Goal: Information Seeking & Learning: Learn about a topic

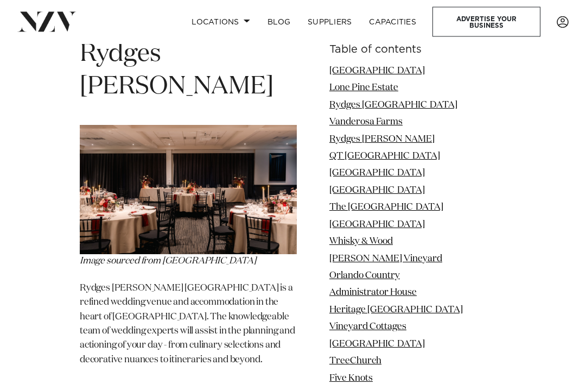
scroll to position [2732, 0]
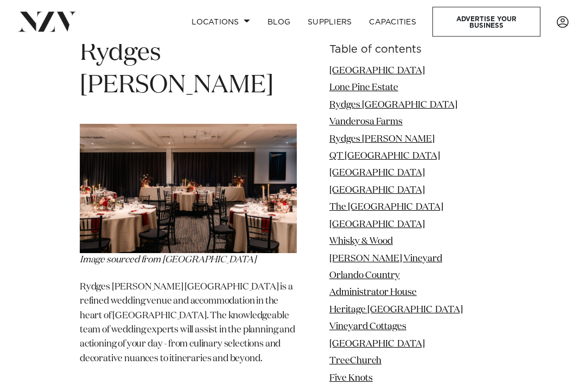
click at [243, 26] on link "Locations" at bounding box center [221, 21] width 76 height 23
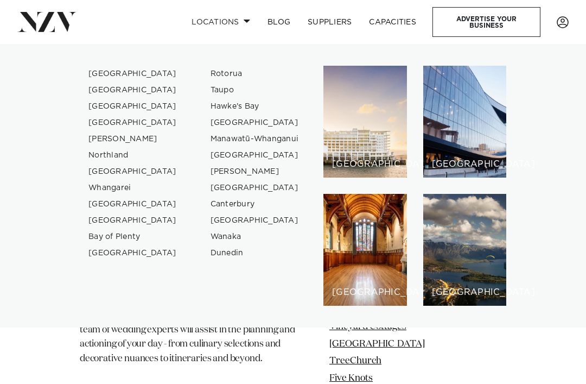
click at [122, 238] on link "Bay of Plenty" at bounding box center [133, 237] width 106 height 16
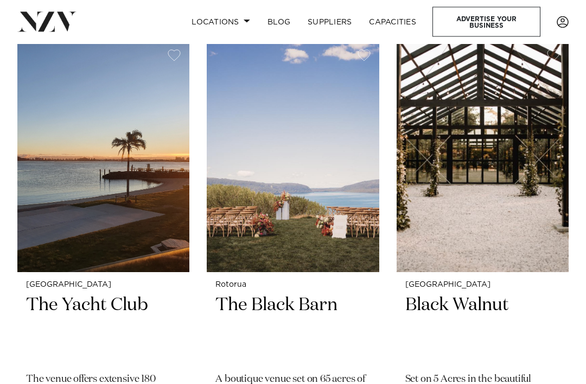
scroll to position [2315, 0]
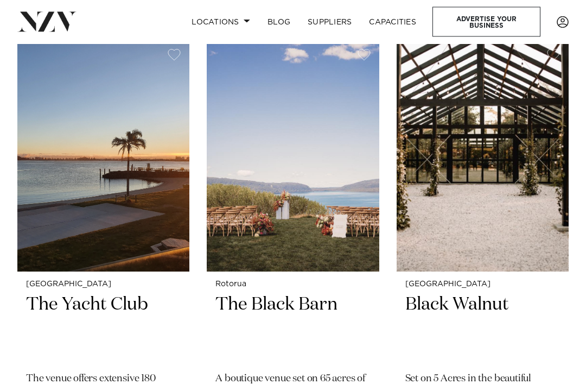
click at [472, 293] on h2 "Black Walnut" at bounding box center [483, 328] width 155 height 71
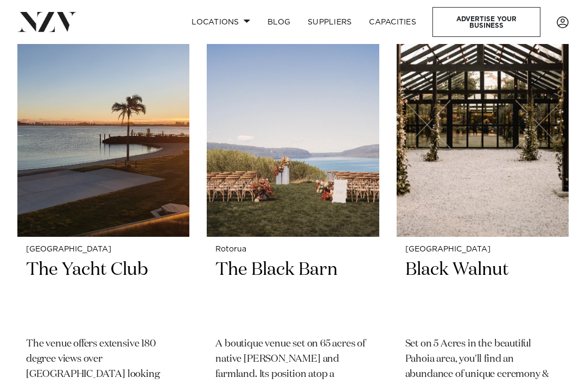
click at [499, 105] on img at bounding box center [483, 120] width 172 height 231
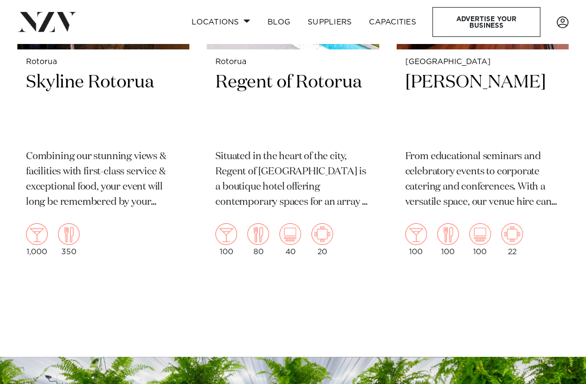
scroll to position [2984, 0]
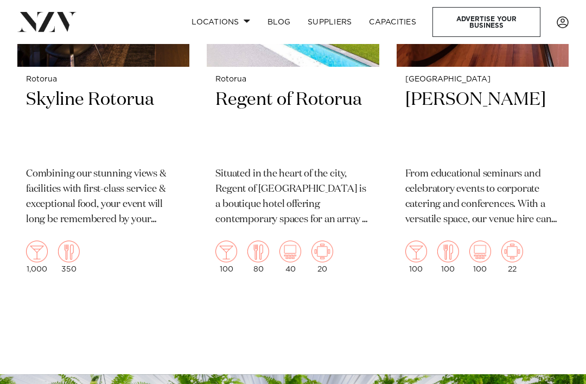
click at [249, 24] on link "Locations" at bounding box center [221, 21] width 76 height 23
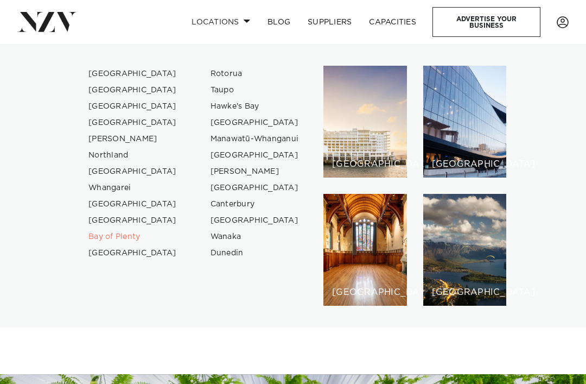
click at [124, 255] on link "[GEOGRAPHIC_DATA]" at bounding box center [133, 253] width 106 height 16
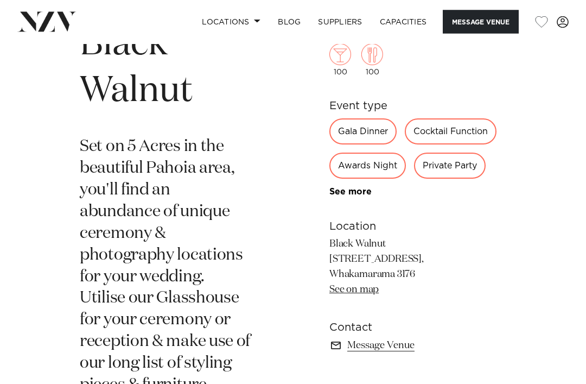
scroll to position [358, 0]
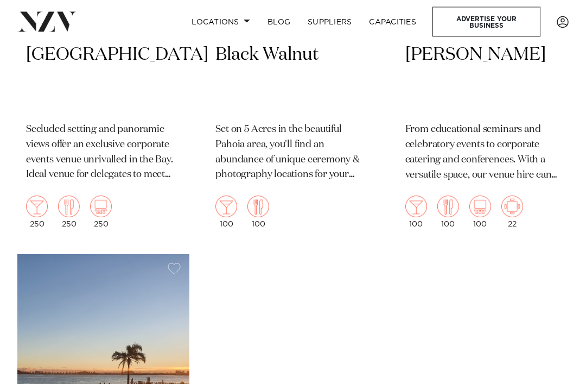
scroll to position [1573, 0]
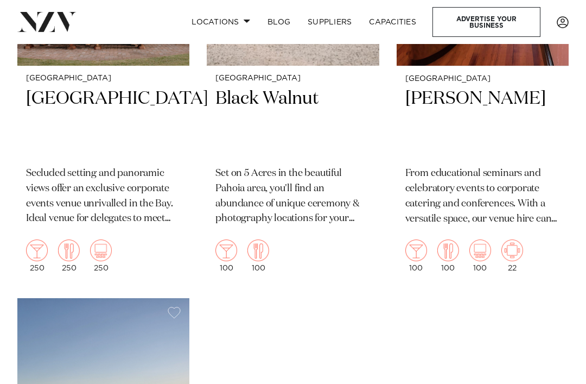
click at [250, 22] on span at bounding box center [247, 21] width 7 height 4
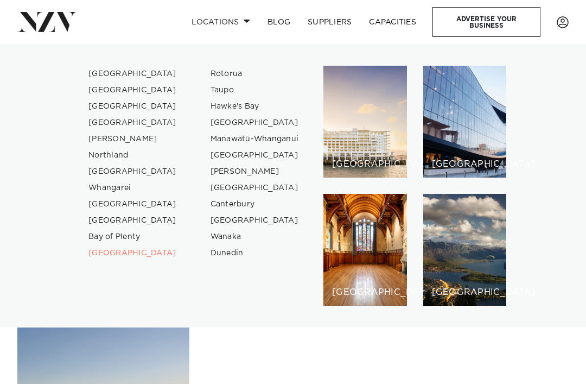
click at [109, 222] on link "[GEOGRAPHIC_DATA]" at bounding box center [133, 220] width 106 height 16
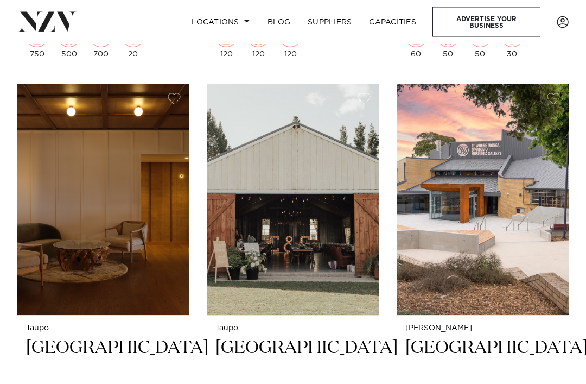
scroll to position [2756, 0]
click at [295, 336] on h2 "[GEOGRAPHIC_DATA]" at bounding box center [293, 371] width 155 height 71
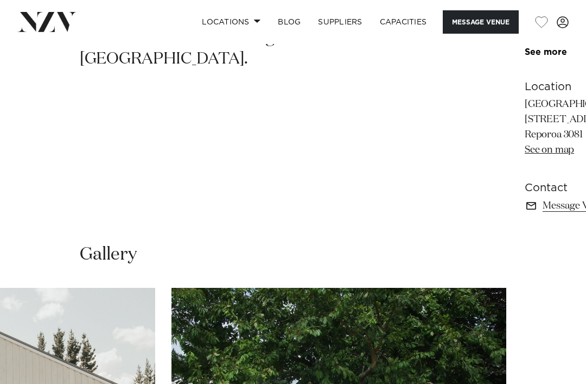
scroll to position [540, 0]
